Goal: Information Seeking & Learning: Learn about a topic

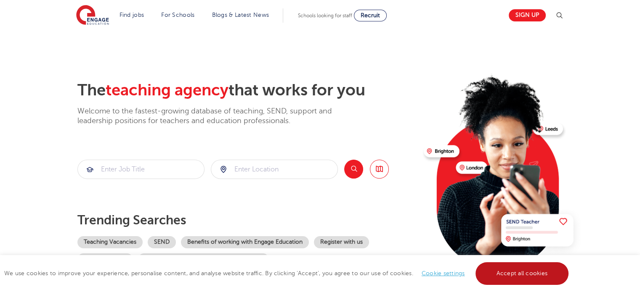
click at [543, 278] on link "Accept all cookies" at bounding box center [521, 273] width 93 height 23
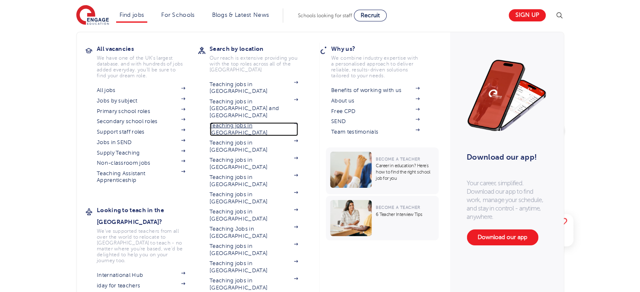
click at [239, 122] on link "Teaching jobs in [GEOGRAPHIC_DATA]" at bounding box center [253, 129] width 88 height 14
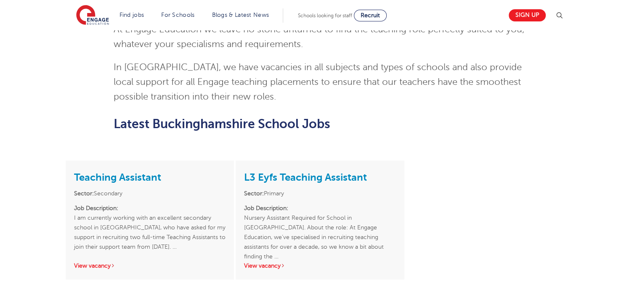
scroll to position [1009, 0]
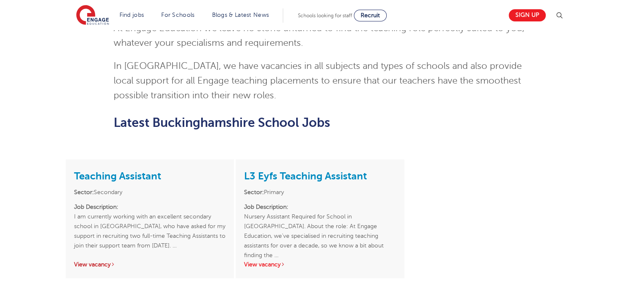
click at [101, 262] on link "View vacancy" at bounding box center [94, 265] width 41 height 6
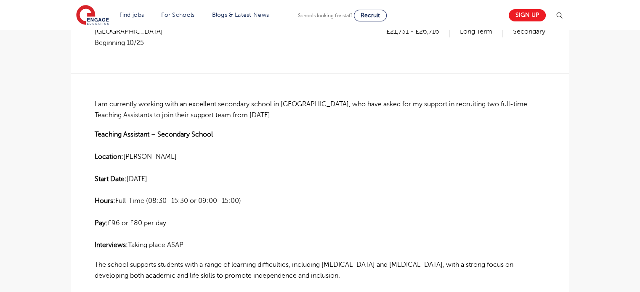
scroll to position [126, 0]
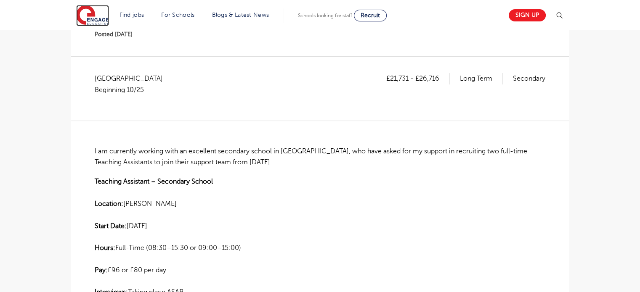
click at [102, 16] on img at bounding box center [92, 15] width 33 height 21
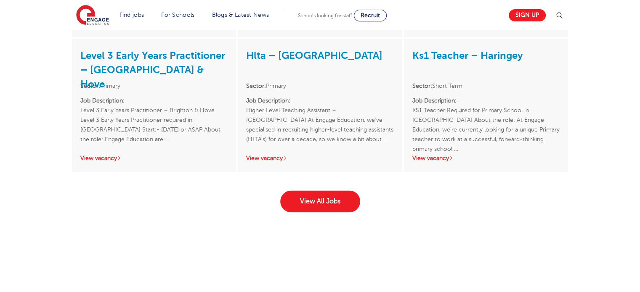
scroll to position [1388, 0]
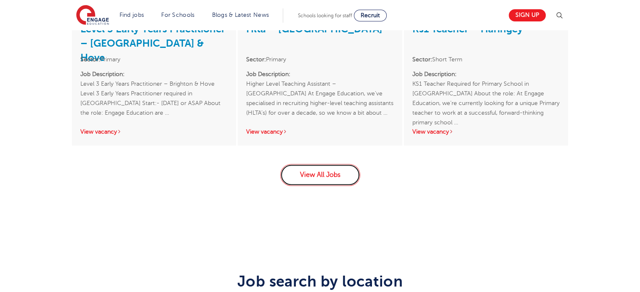
click at [328, 172] on link "View All Jobs" at bounding box center [320, 175] width 80 height 22
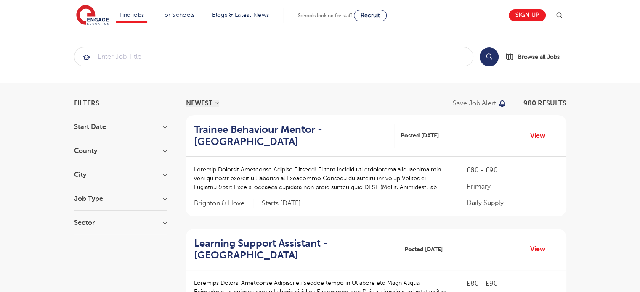
click at [164, 174] on h3 "City" at bounding box center [120, 175] width 93 height 7
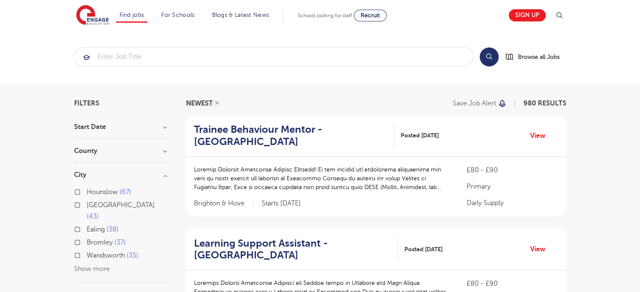
click at [99, 265] on button "Show more" at bounding box center [92, 269] width 36 height 8
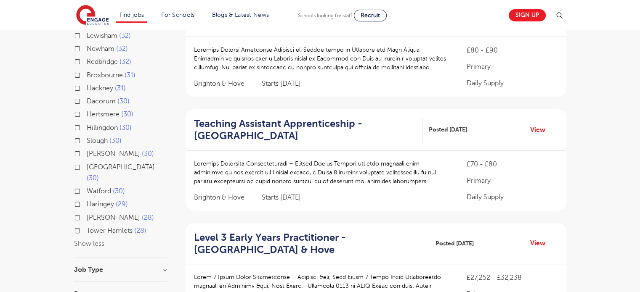
scroll to position [252, 0]
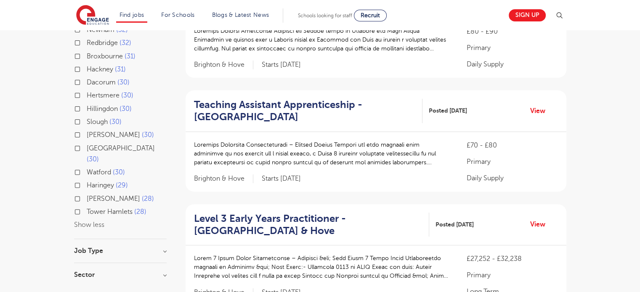
click at [87, 193] on label "[PERSON_NAME] 28" at bounding box center [120, 198] width 67 height 11
click at [87, 195] on input "[PERSON_NAME] 28" at bounding box center [89, 197] width 5 height 5
checkbox input "true"
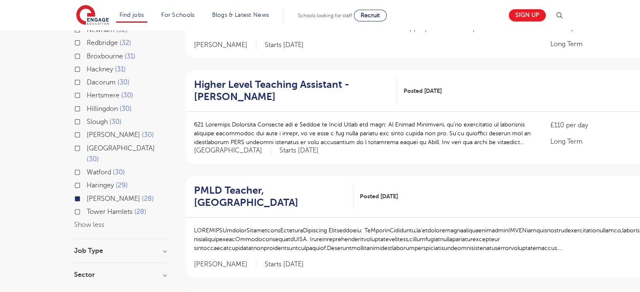
click at [87, 180] on label "Haringey 29" at bounding box center [107, 185] width 41 height 11
click at [87, 182] on input "Haringey 29" at bounding box center [89, 184] width 5 height 5
checkbox input "true"
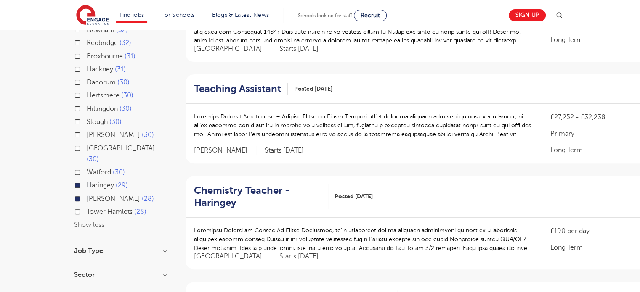
click at [87, 167] on label "Watford 30" at bounding box center [106, 172] width 38 height 11
click at [87, 169] on input "Watford 30" at bounding box center [89, 171] width 5 height 5
checkbox input "true"
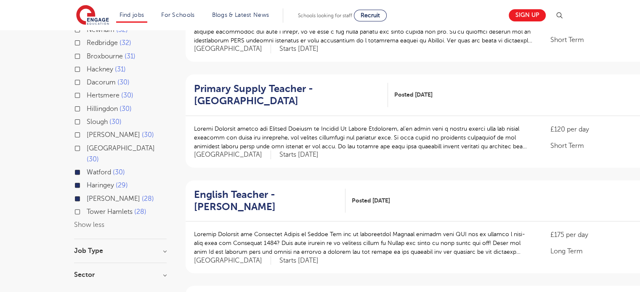
click at [87, 117] on label "Slough 30" at bounding box center [104, 122] width 35 height 11
click at [87, 118] on input "Slough 30" at bounding box center [89, 120] width 5 height 5
checkbox input "true"
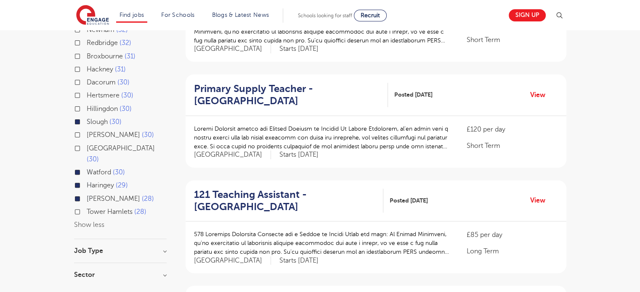
click at [87, 103] on label "Hillingdon 30" at bounding box center [109, 108] width 45 height 11
click at [87, 105] on input "Hillingdon 30" at bounding box center [89, 107] width 5 height 5
checkbox input "true"
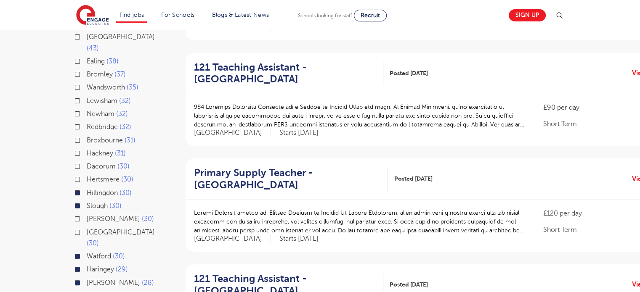
scroll to position [126, 0]
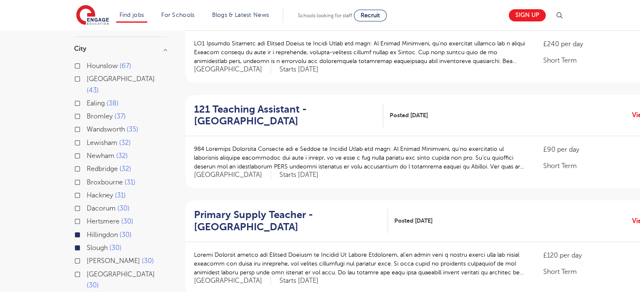
click at [87, 65] on label "Hounslow 67" at bounding box center [109, 66] width 45 height 11
click at [87, 65] on input "Hounslow 67" at bounding box center [89, 64] width 5 height 5
checkbox input "true"
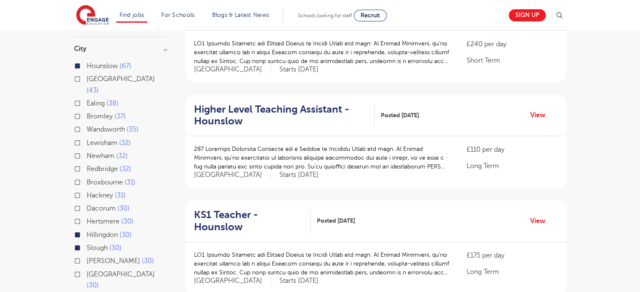
click at [87, 98] on label "Ealing 38" at bounding box center [103, 103] width 32 height 11
click at [87, 100] on input "Ealing 38" at bounding box center [89, 102] width 5 height 5
checkbox input "true"
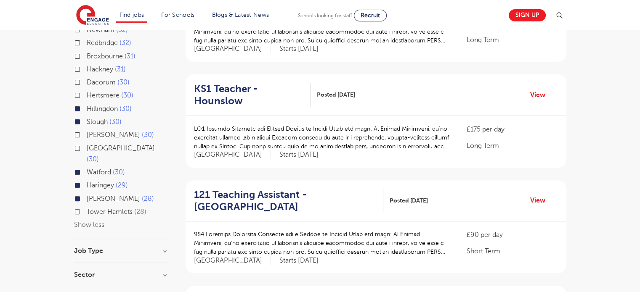
scroll to position [294, 0]
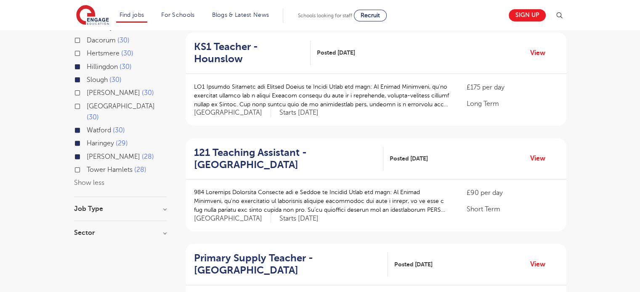
click at [162, 206] on h3 "Job Type" at bounding box center [120, 209] width 93 height 7
click at [166, 206] on h3 "Job Type" at bounding box center [120, 209] width 93 height 7
click at [164, 230] on h3 "Sector" at bounding box center [120, 233] width 93 height 7
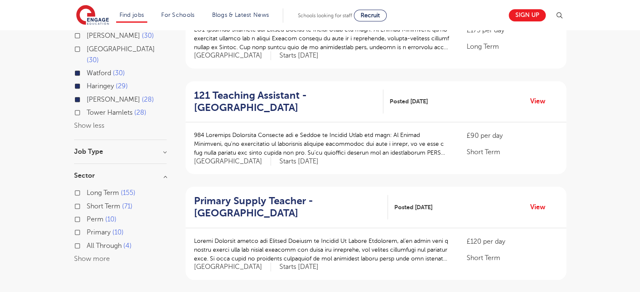
scroll to position [379, 0]
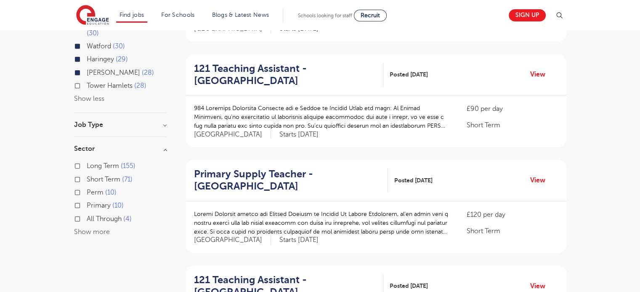
click at [165, 146] on h3 "Sector" at bounding box center [120, 149] width 93 height 7
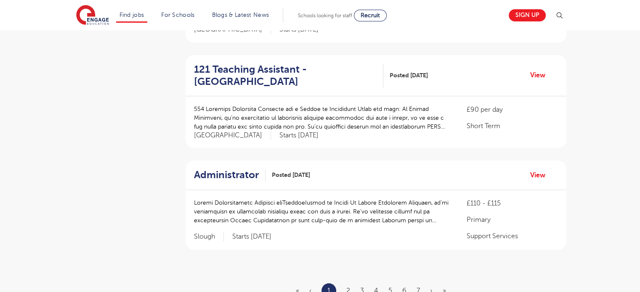
scroll to position [925, 0]
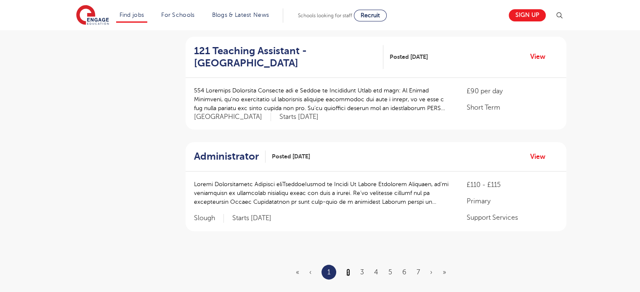
click at [347, 269] on link "2" at bounding box center [348, 273] width 4 height 8
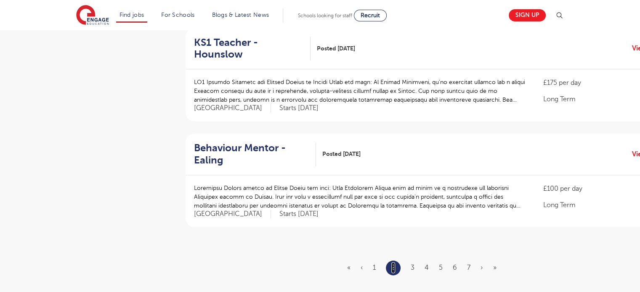
scroll to position [967, 0]
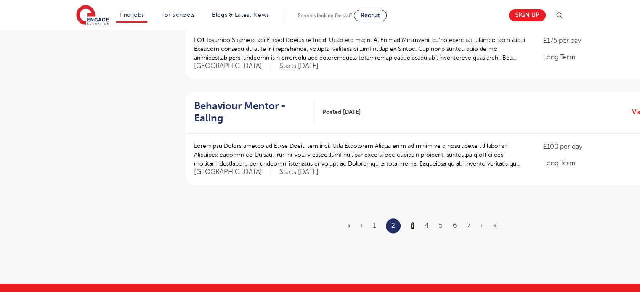
click at [412, 222] on link "3" at bounding box center [413, 226] width 4 height 8
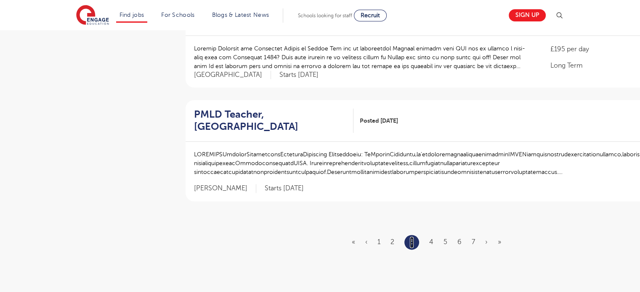
scroll to position [0, 0]
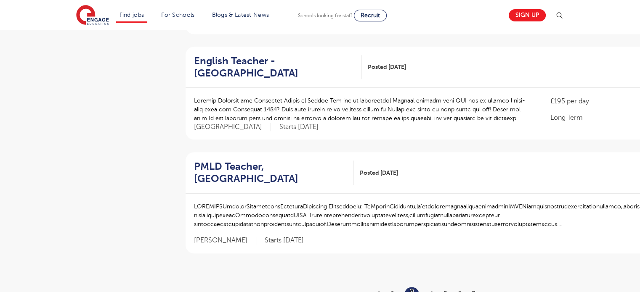
scroll to position [925, 0]
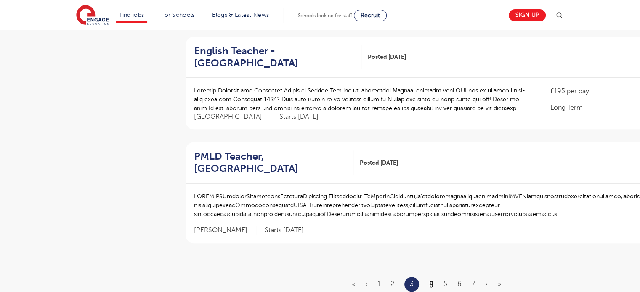
click at [433, 281] on link "4" at bounding box center [431, 285] width 4 height 8
